Goal: Task Accomplishment & Management: Manage account settings

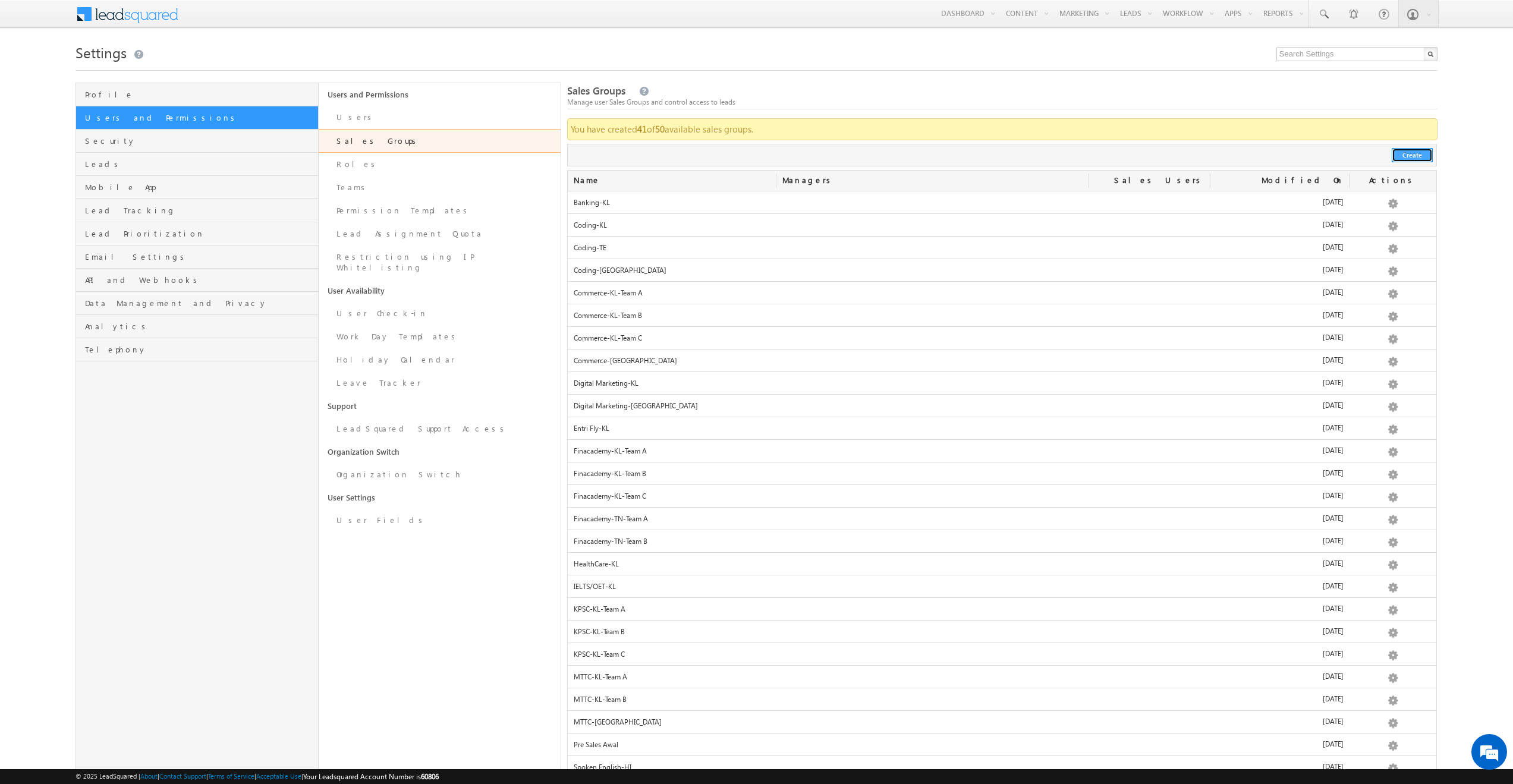
click at [1401, 154] on button "Create" at bounding box center [1412, 155] width 41 height 15
click at [1399, 153] on button "Create" at bounding box center [1412, 155] width 41 height 15
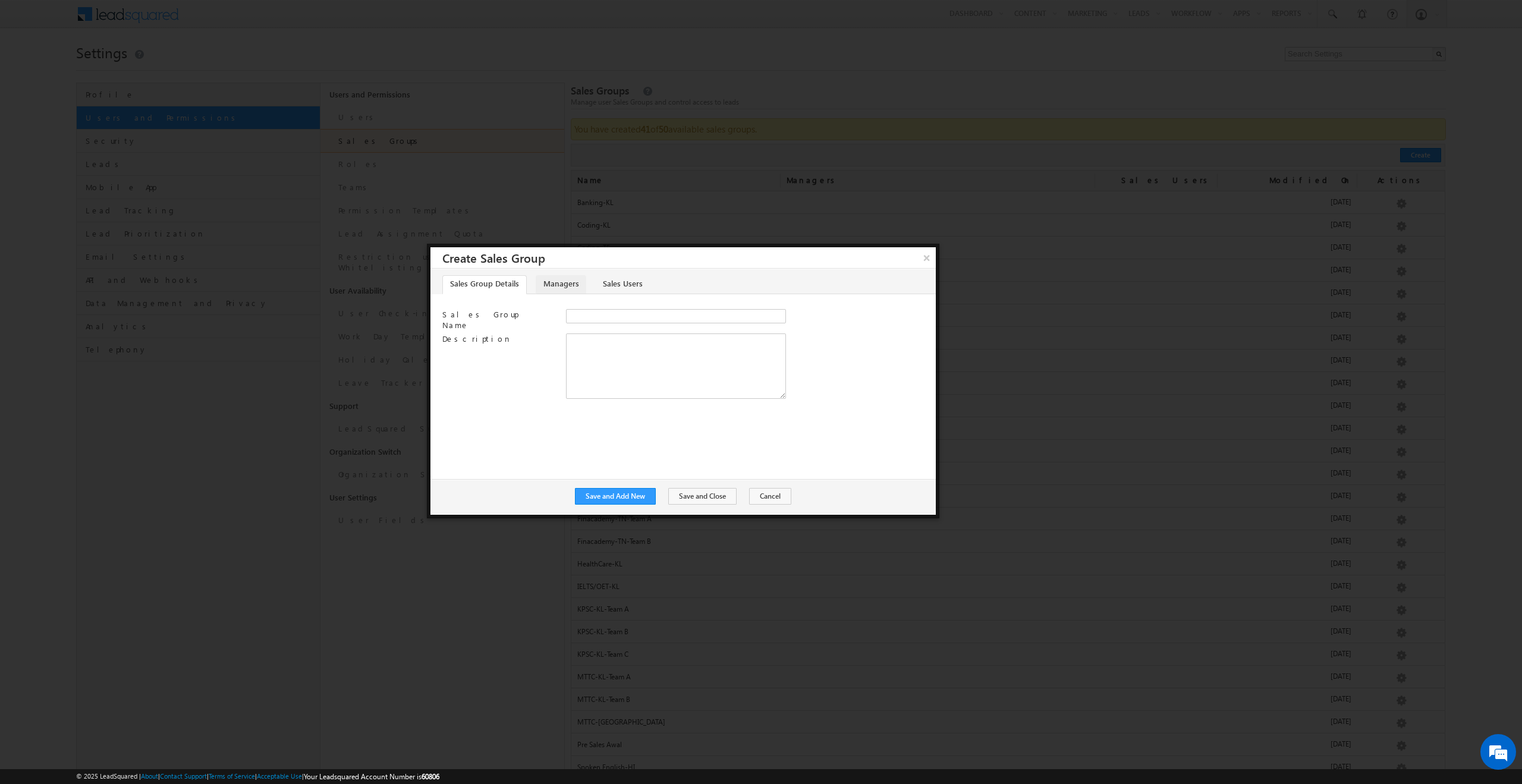
click at [557, 288] on link "Managers" at bounding box center [560, 284] width 51 height 19
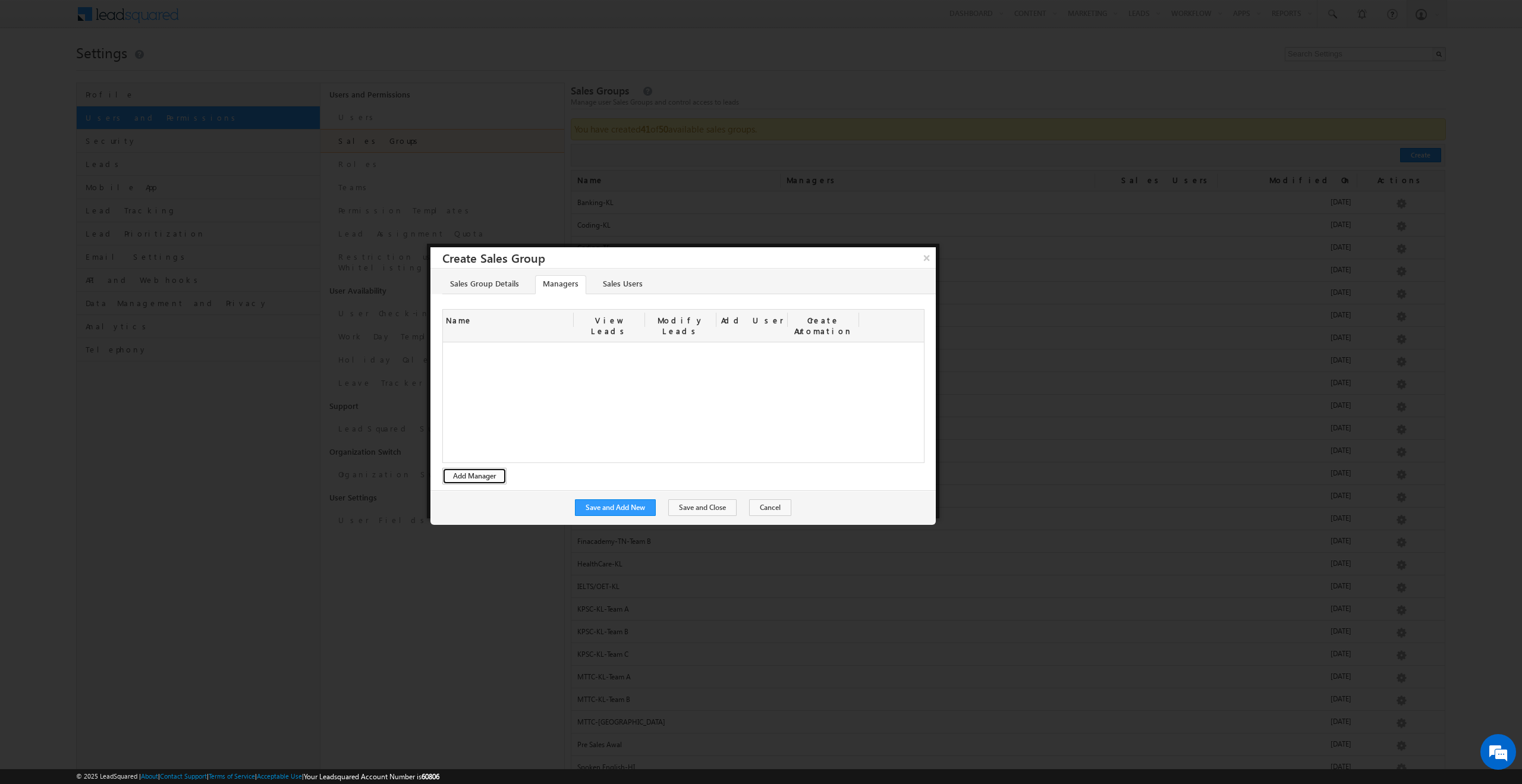
click at [465, 468] on button "Add Manager" at bounding box center [474, 476] width 64 height 17
click at [761, 410] on input "checkbox" at bounding box center [763, 413] width 8 height 8
checkbox input "true"
click at [762, 445] on input "checkbox" at bounding box center [763, 448] width 8 height 8
checkbox input "true"
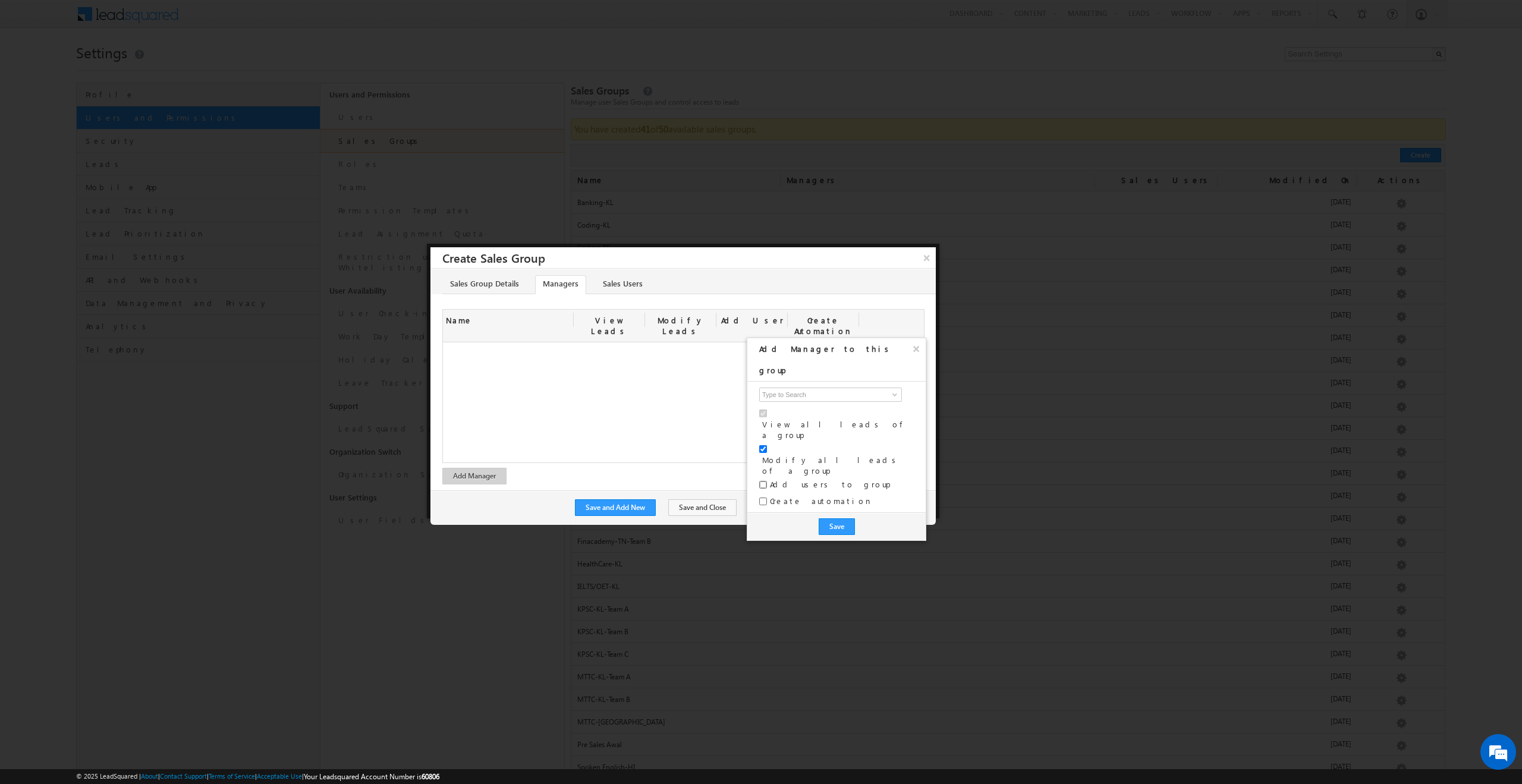
click at [764, 481] on input "checkbox" at bounding box center [763, 485] width 8 height 8
checkbox input "true"
click at [763, 498] on input "Create automation" at bounding box center [763, 501] width 8 height 8
click at [761, 498] on input "Create automation" at bounding box center [763, 501] width 8 height 8
checkbox input "false"
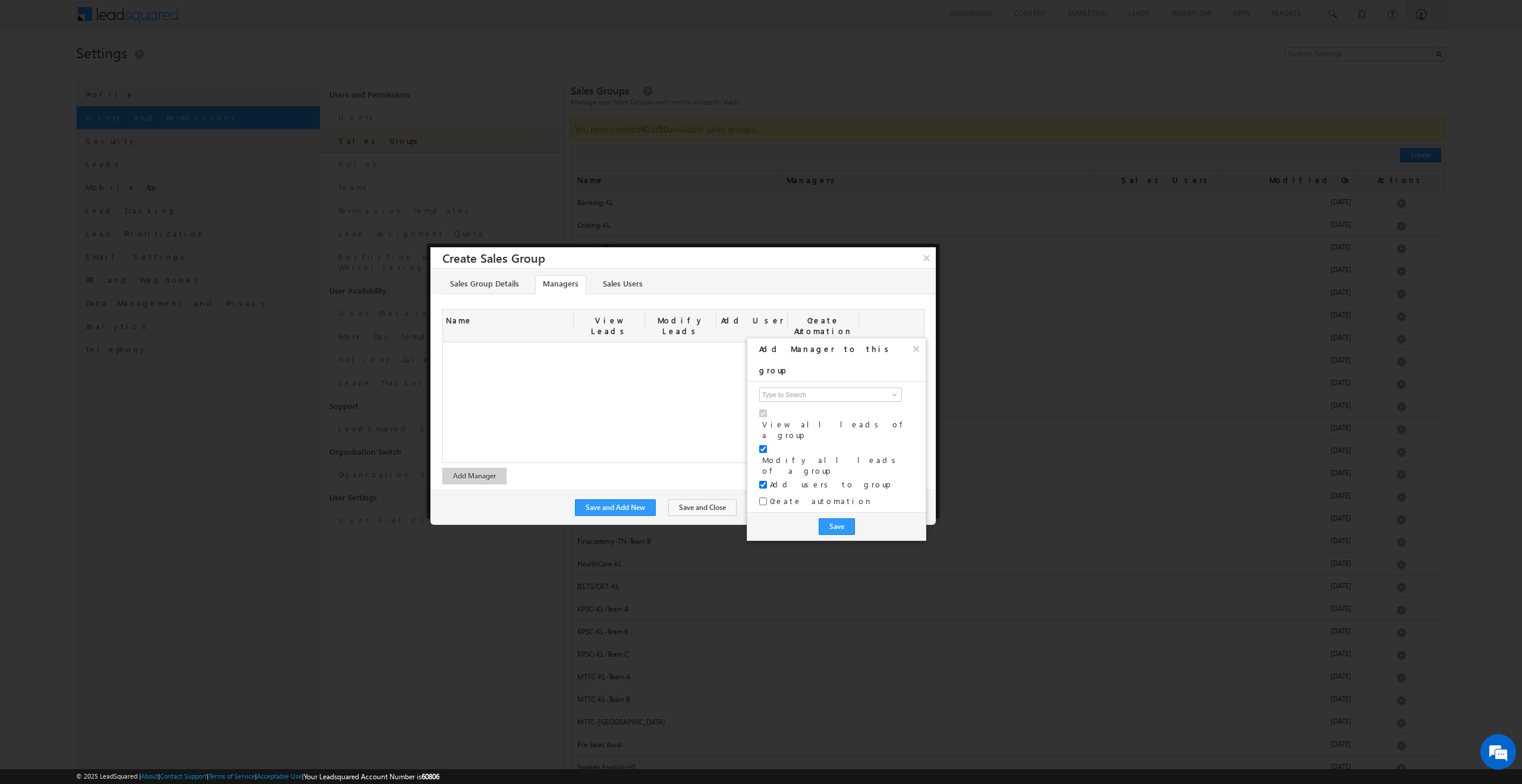
click at [854, 512] on div "Save" at bounding box center [836, 526] width 178 height 28
click at [846, 519] on button "Save" at bounding box center [836, 527] width 36 height 17
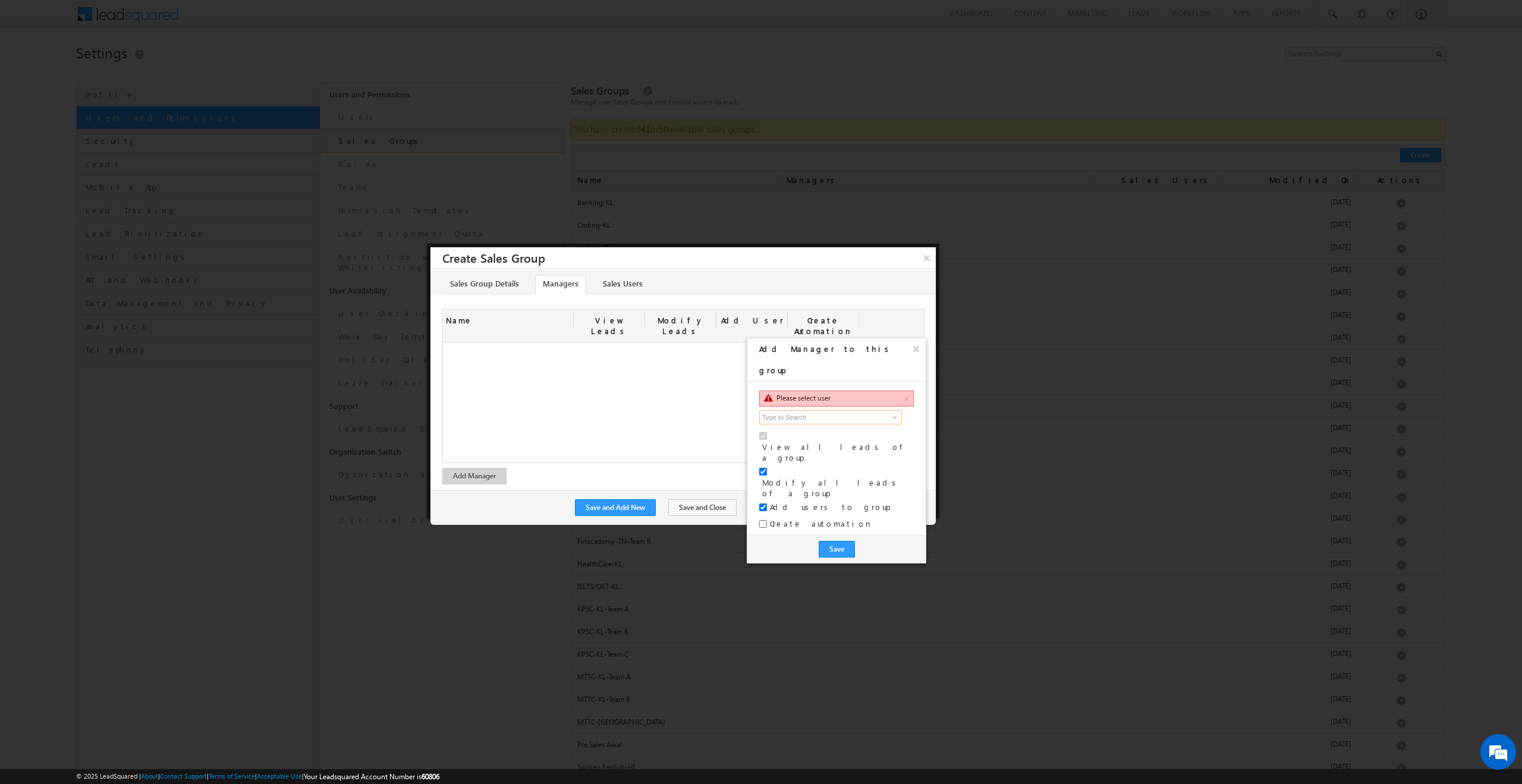
click at [816, 410] on input at bounding box center [831, 417] width 143 height 15
click at [831, 424] on link "SIBIL KK sibil.k@entri.me" at bounding box center [830, 435] width 142 height 23
type input "SIBIL KK"
click at [825, 541] on button "Save" at bounding box center [836, 549] width 36 height 17
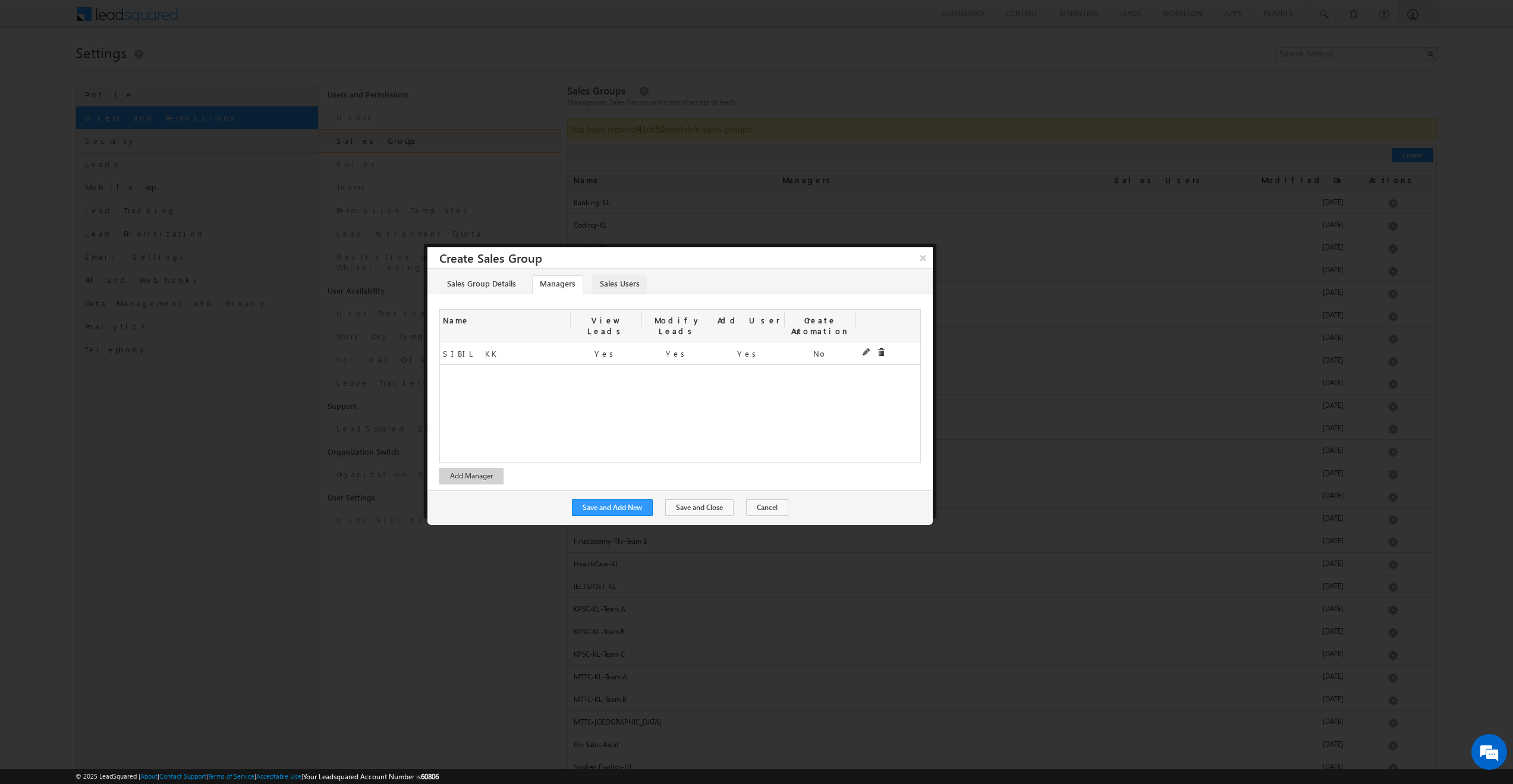
click at [602, 286] on link "Sales Users" at bounding box center [619, 284] width 55 height 19
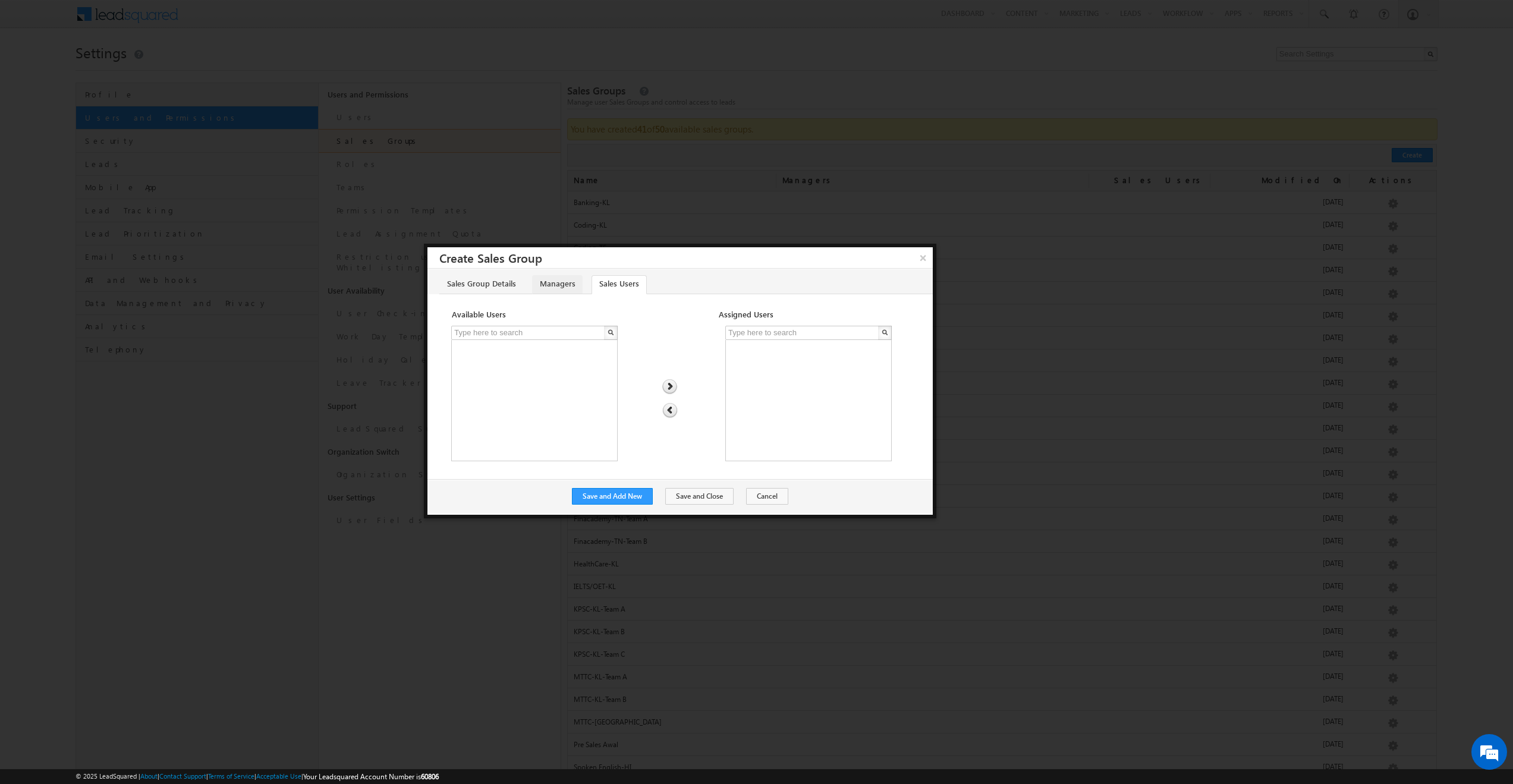
click at [556, 280] on link "Managers" at bounding box center [557, 284] width 51 height 19
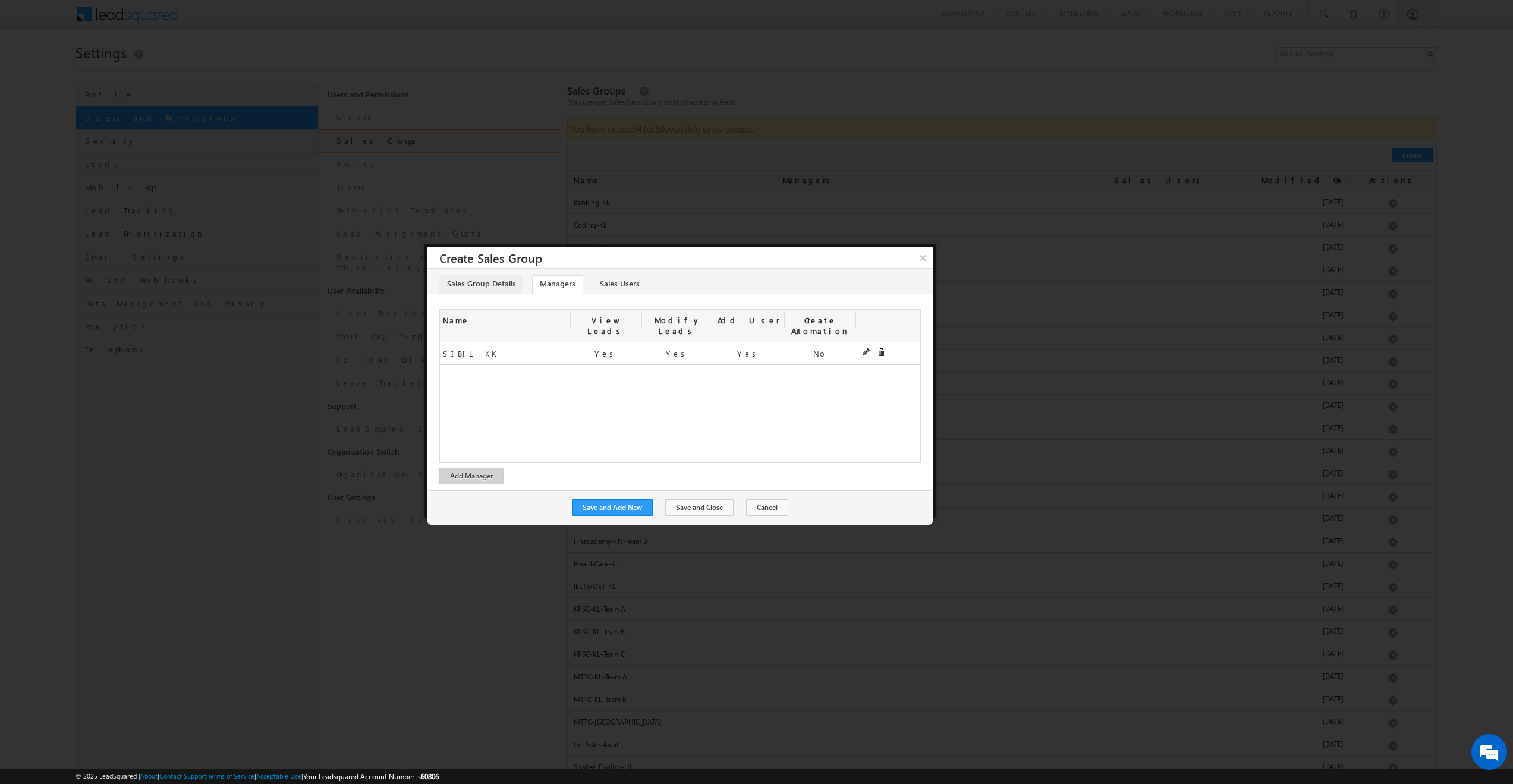
click at [501, 280] on link "Sales Group Details" at bounding box center [481, 284] width 84 height 19
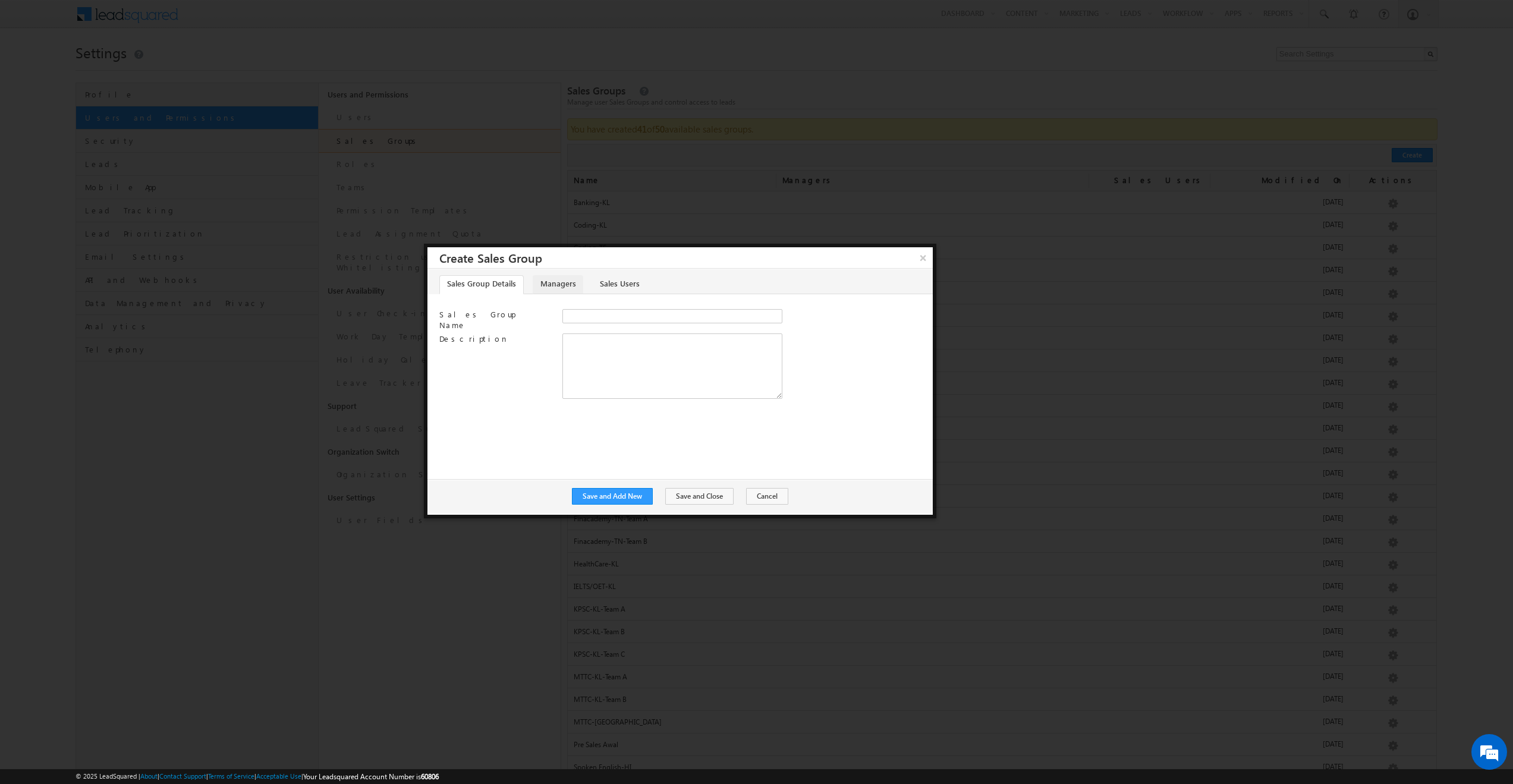
click at [564, 286] on link "Managers" at bounding box center [557, 284] width 51 height 19
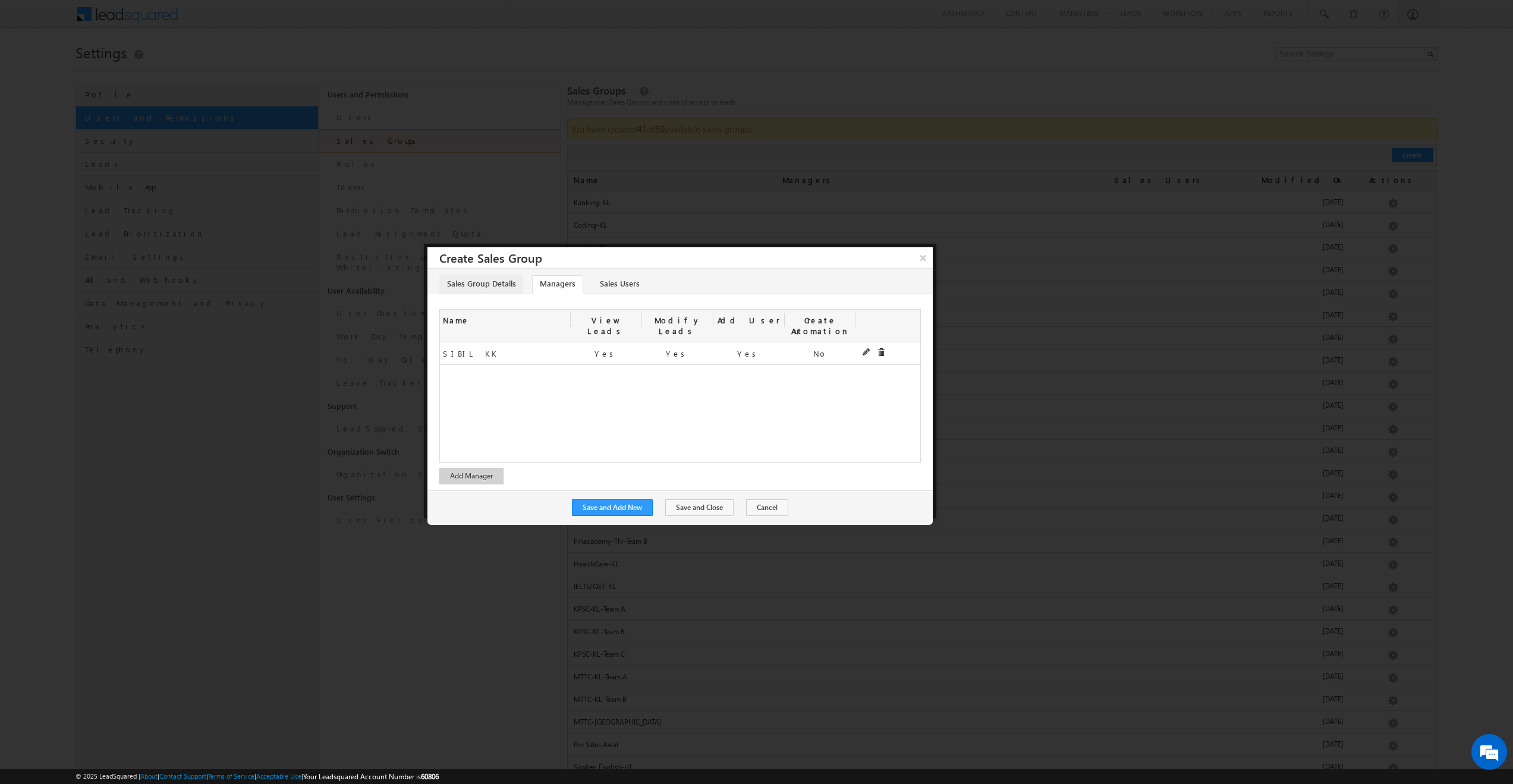
click at [481, 281] on link "Sales Group Details" at bounding box center [481, 284] width 84 height 19
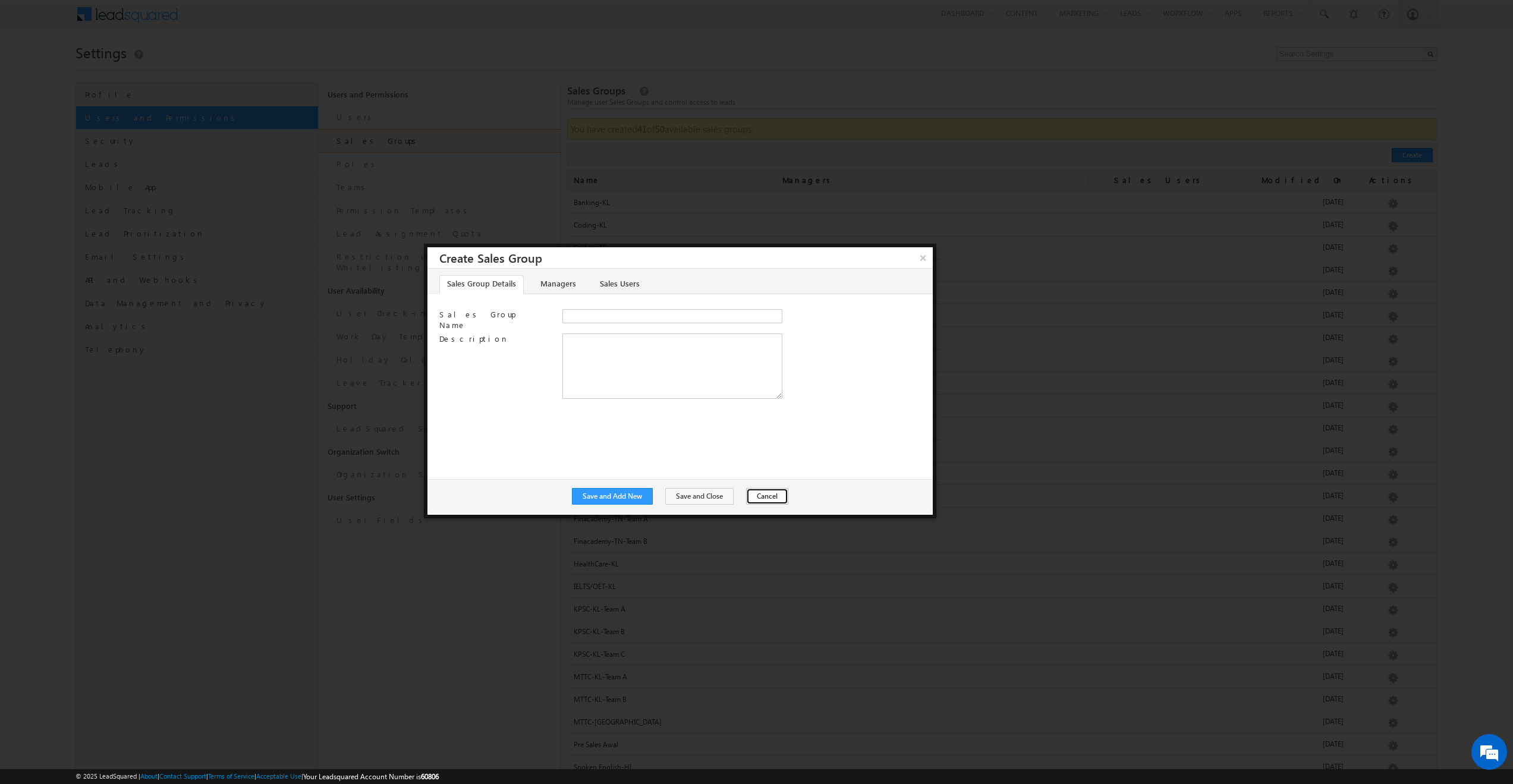
click at [767, 497] on button "Cancel" at bounding box center [767, 496] width 42 height 17
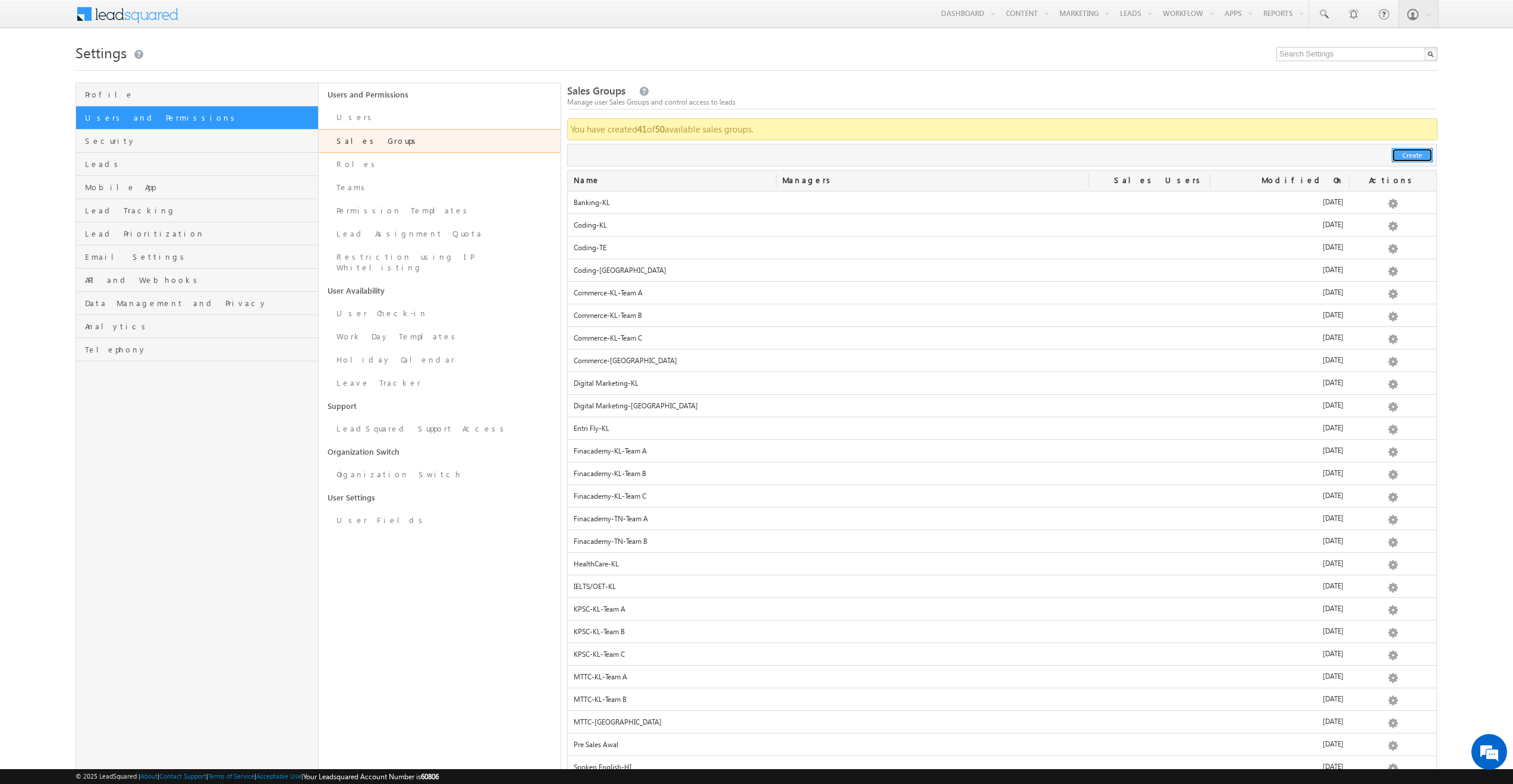
click at [1397, 156] on button "Create" at bounding box center [1412, 155] width 41 height 15
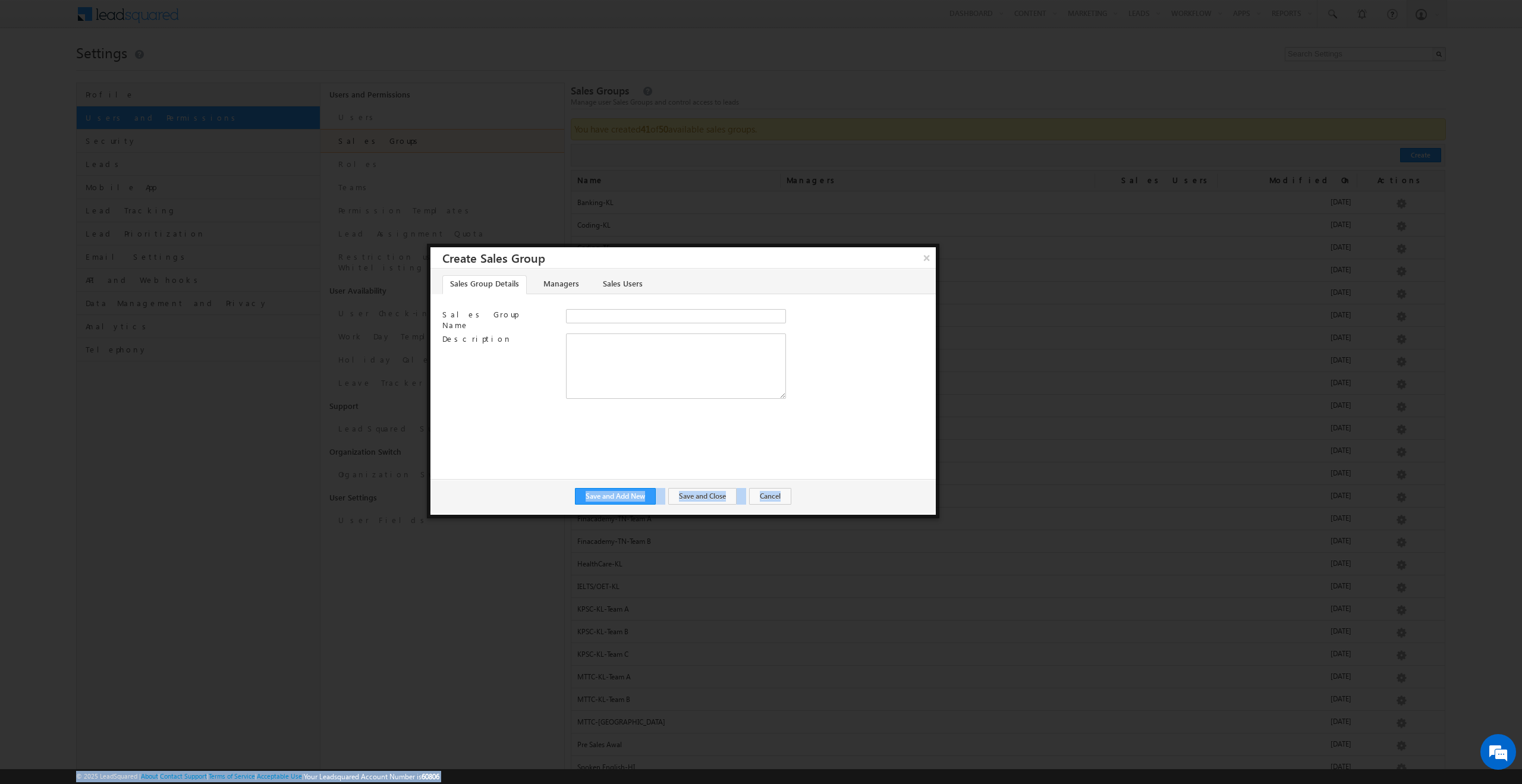
drag, startPoint x: 495, startPoint y: 333, endPoint x: 422, endPoint y: 335, distance: 73.0
click at [422, 334] on body "Menu Abidh Sulaiman abidh .s@en tri.m" at bounding box center [761, 577] width 1522 height 1156
click at [491, 337] on label "Description" at bounding box center [498, 338] width 111 height 10
click at [566, 337] on textarea "Description" at bounding box center [675, 366] width 220 height 65
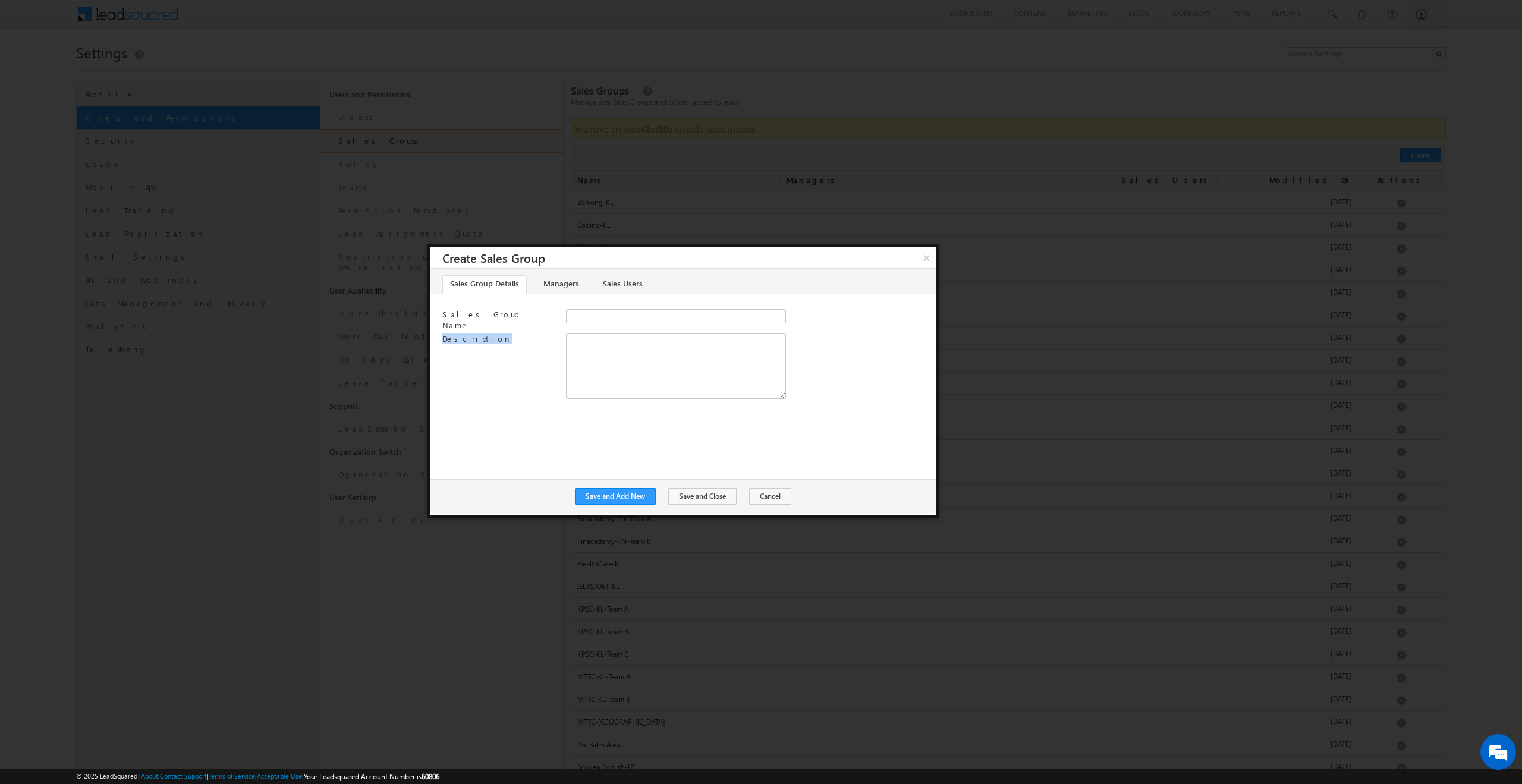
drag, startPoint x: 490, startPoint y: 334, endPoint x: 441, endPoint y: 334, distance: 49.0
click at [441, 334] on div "Sales Group Name Description" at bounding box center [683, 356] width 505 height 95
copy label "Description"
click at [570, 286] on link "Managers" at bounding box center [560, 284] width 51 height 19
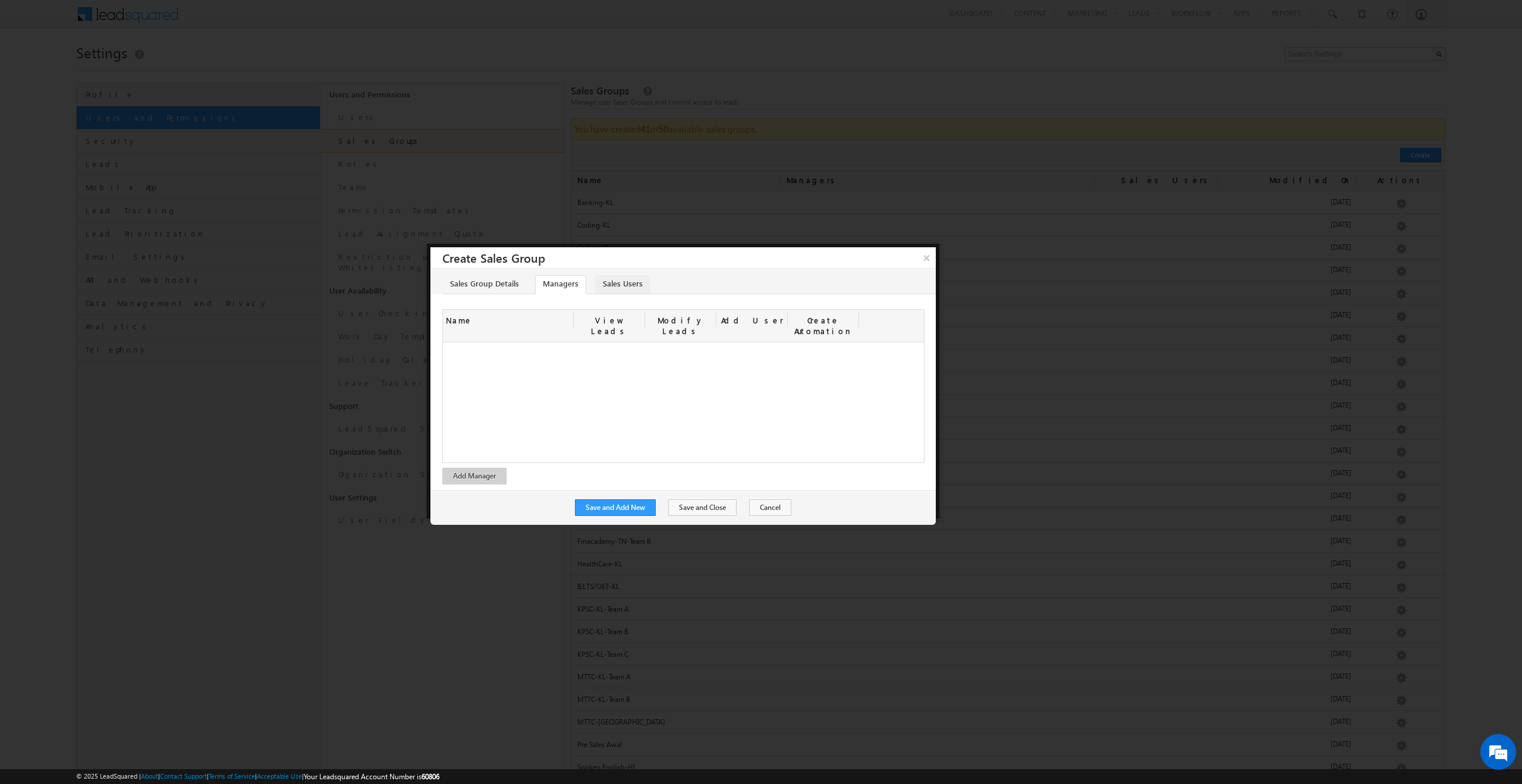
click at [619, 288] on link "Sales Users" at bounding box center [622, 284] width 55 height 19
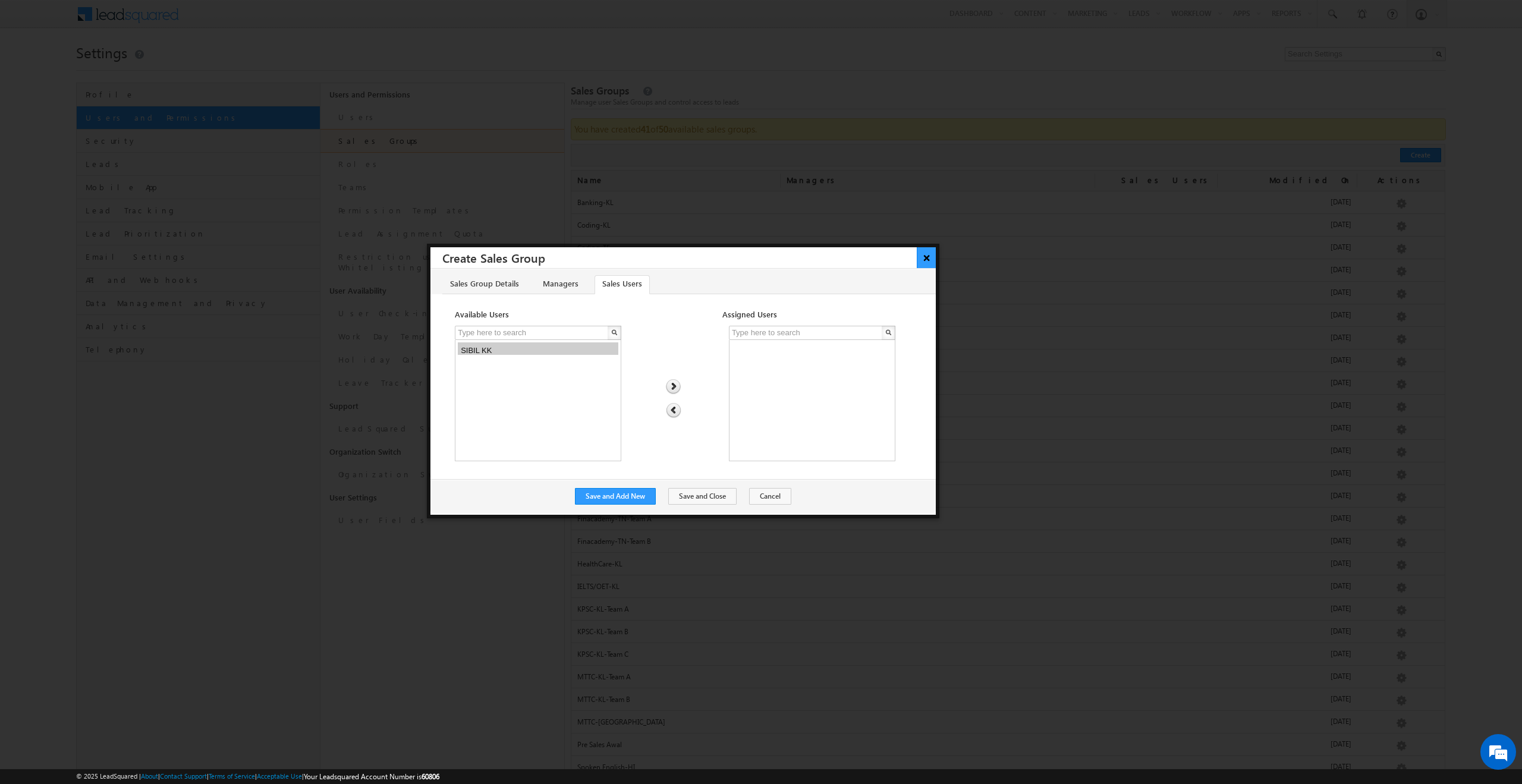
click at [926, 257] on button "×" at bounding box center [926, 258] width 19 height 21
